Goal: Transaction & Acquisition: Purchase product/service

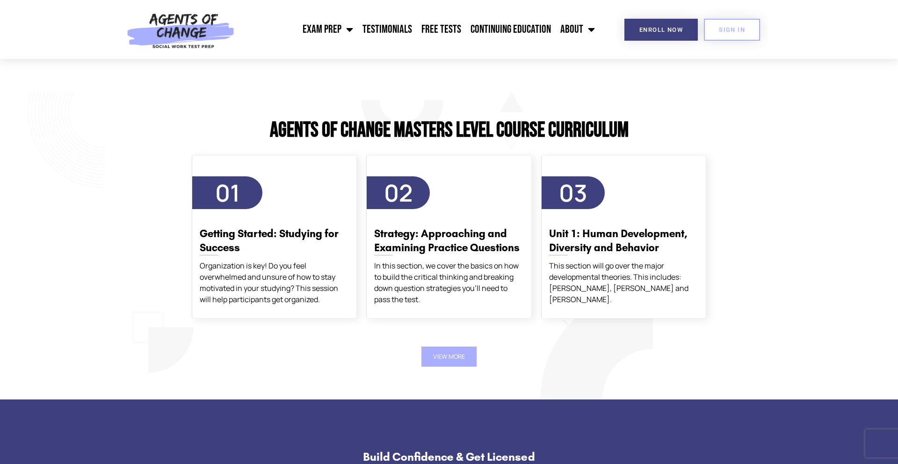
scroll to position [1543, 0]
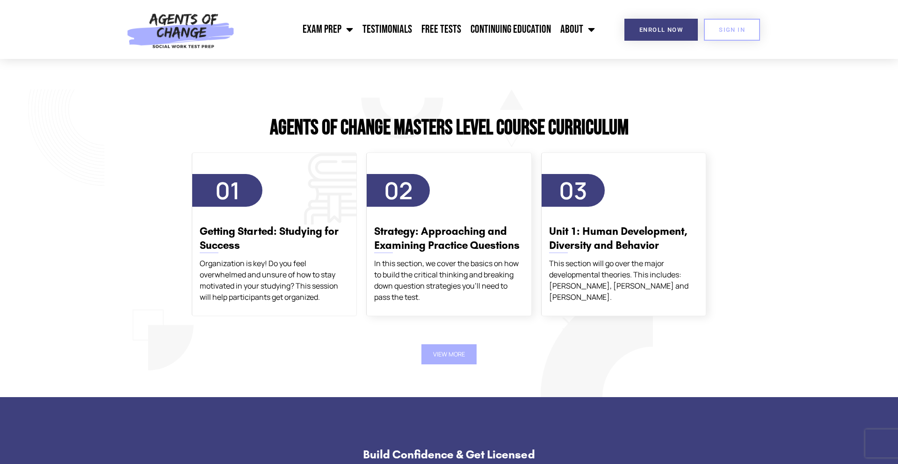
click at [305, 257] on div "Getting Started: Studying for Success Organization is key! Do you feel overwhel…" at bounding box center [274, 259] width 164 height 87
click at [258, 218] on div "Getting Started: Studying for Success Organization is key! Do you feel overwhel…" at bounding box center [274, 259] width 164 height 87
click at [242, 204] on span "01" at bounding box center [227, 190] width 70 height 33
click at [408, 169] on div "02 Strategy: Approaching and Examining Practice Questions In this section, we c…" at bounding box center [448, 234] width 165 height 164
click at [448, 358] on button "View More" at bounding box center [448, 354] width 55 height 20
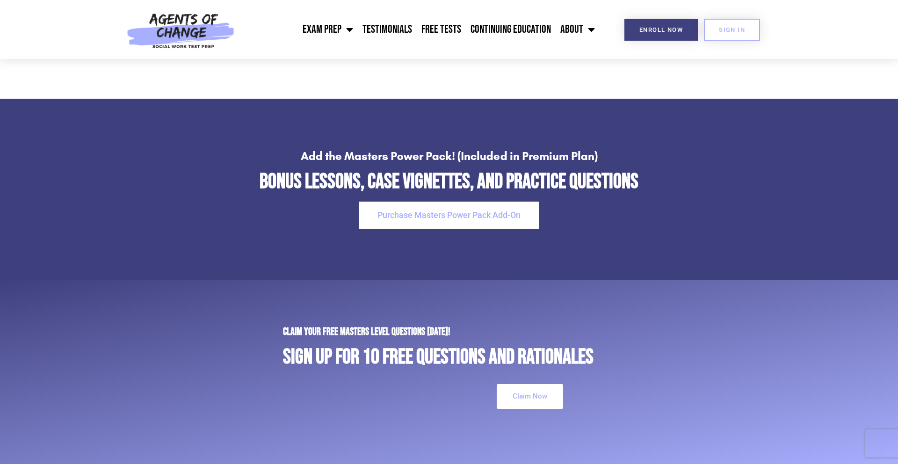
scroll to position [2703, 0]
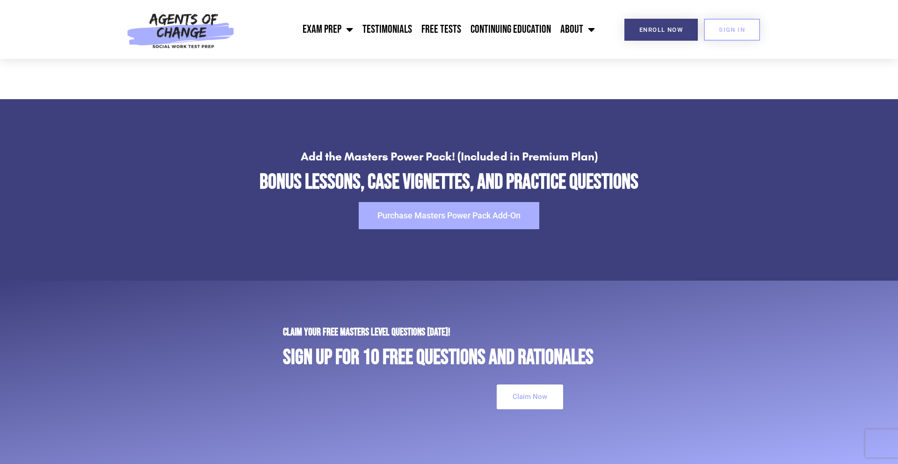
click at [523, 219] on link "Purchase Masters Power Pack Add-On" at bounding box center [449, 215] width 181 height 27
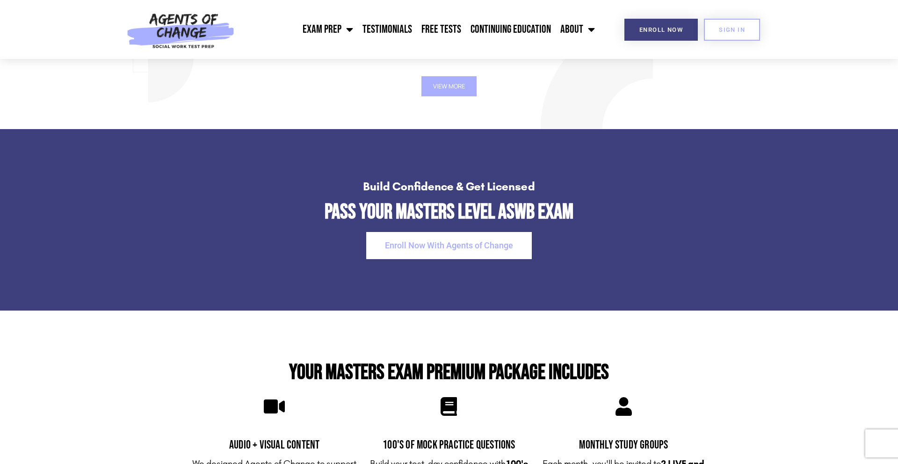
scroll to position [1809, 0]
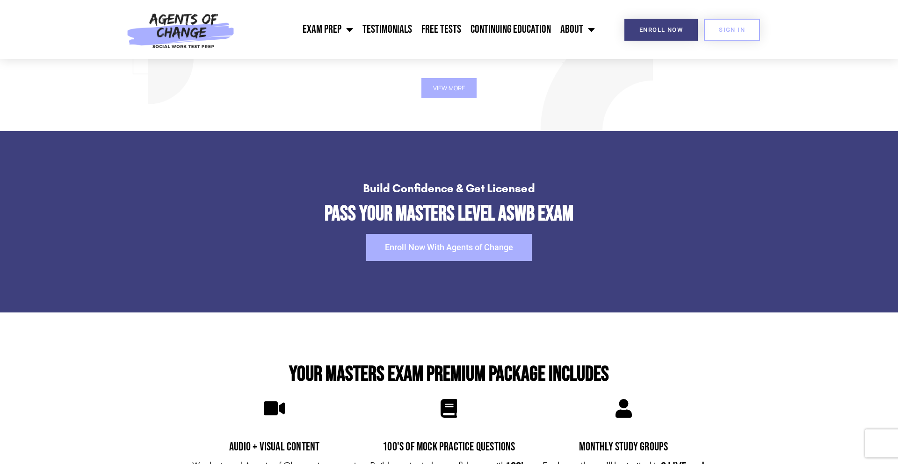
click at [423, 247] on span "Enroll Now With Agents of Change" at bounding box center [449, 247] width 128 height 8
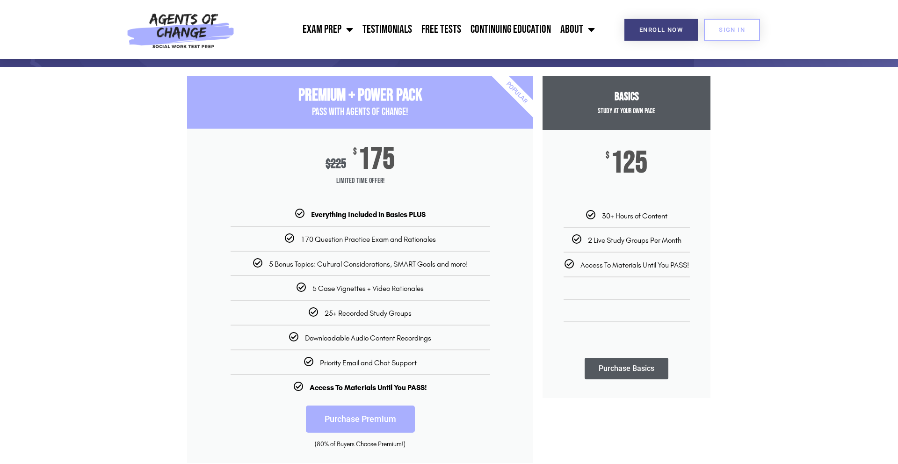
scroll to position [80, 0]
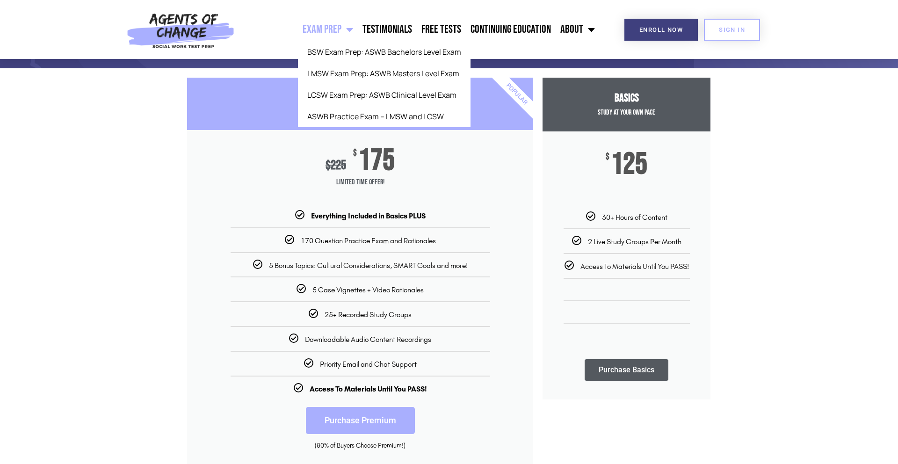
click at [328, 30] on link "Exam Prep" at bounding box center [328, 29] width 60 height 23
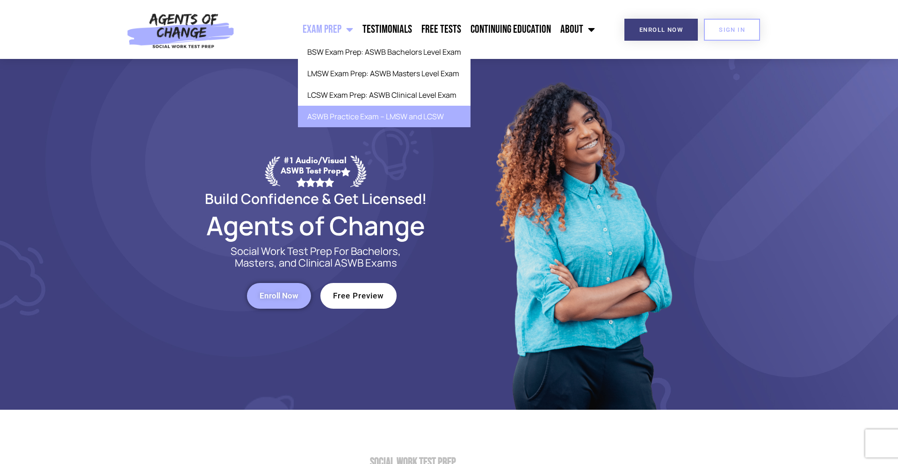
click at [368, 117] on link "ASWB Practice Exam – LMSW and LCSW" at bounding box center [384, 117] width 173 height 22
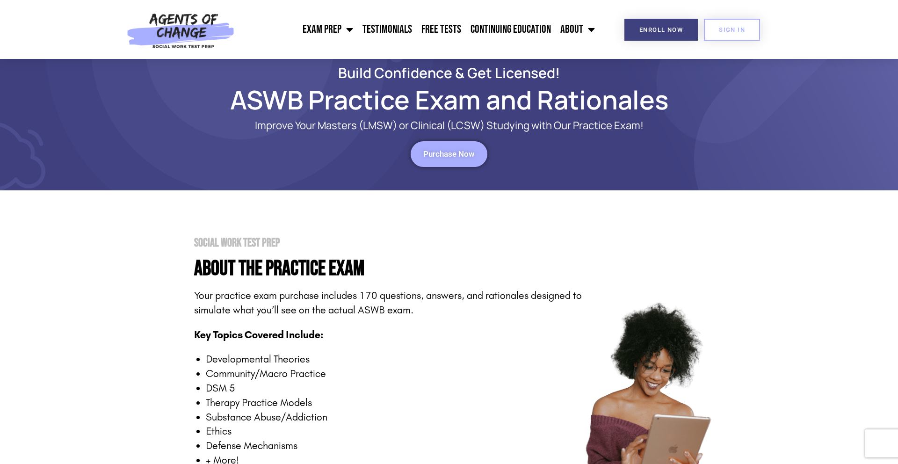
scroll to position [6, 0]
